Goal: Task Accomplishment & Management: Use online tool/utility

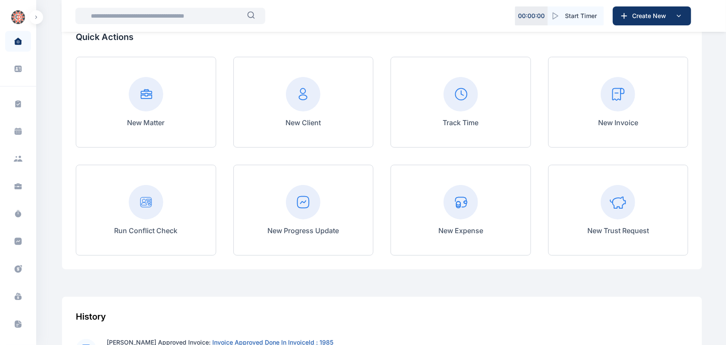
scroll to position [67, 0]
click at [294, 220] on icon at bounding box center [303, 203] width 34 height 34
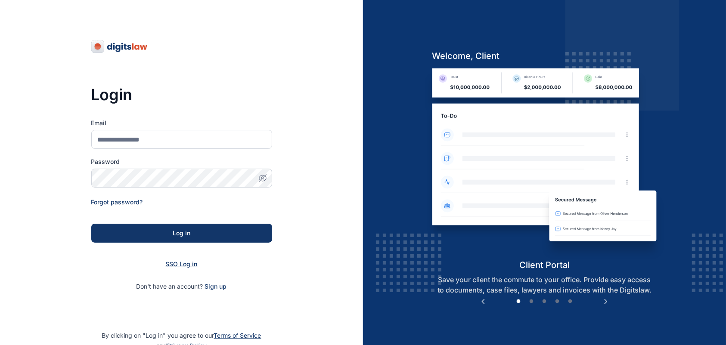
click at [182, 264] on span "SSO Log in" at bounding box center [182, 264] width 32 height 7
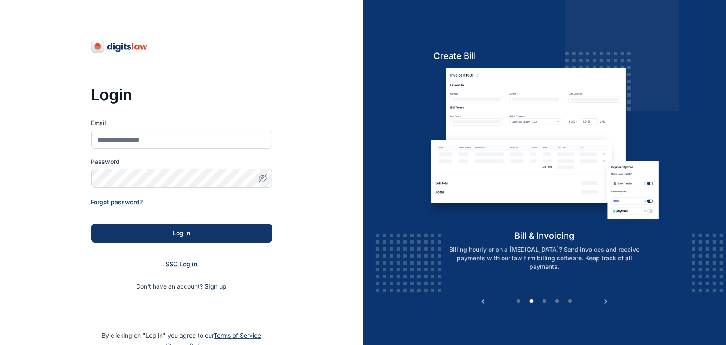
click at [182, 264] on span "SSO Log in" at bounding box center [182, 264] width 32 height 7
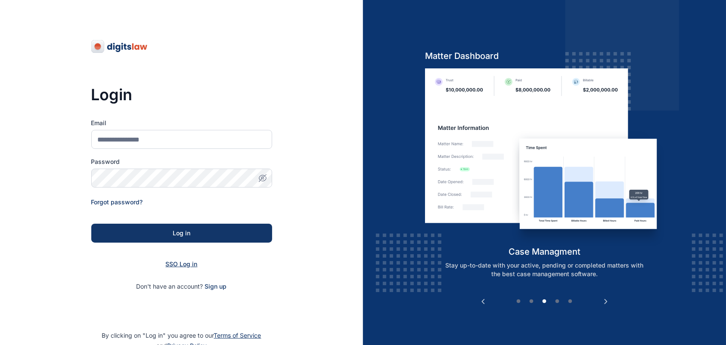
click at [182, 264] on span "SSO Log in" at bounding box center [182, 264] width 32 height 7
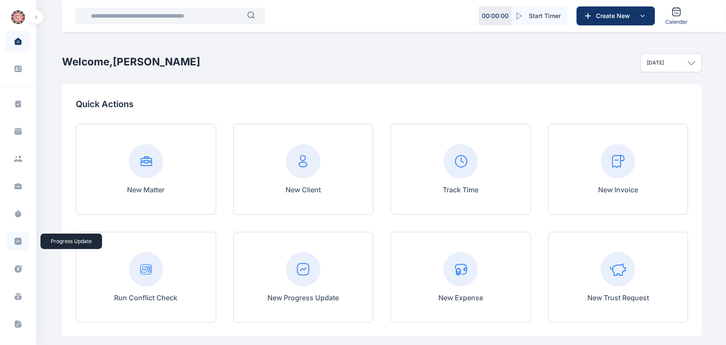
click at [16, 236] on span at bounding box center [18, 241] width 22 height 19
